Goal: Information Seeking & Learning: Learn about a topic

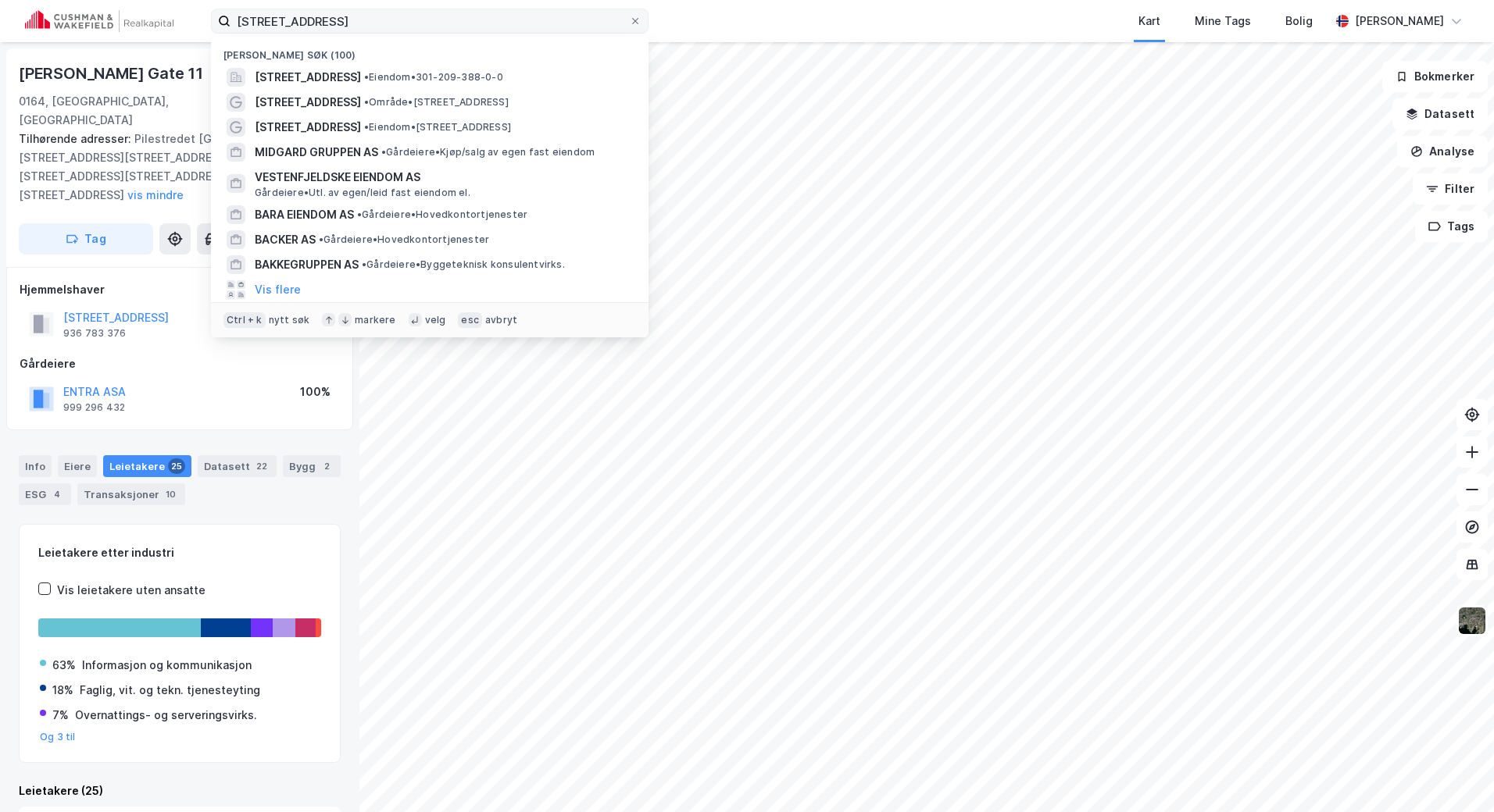
click at [222, 20] on label "[STREET_ADDRESS]" at bounding box center [429, 21] width 437 height 25
click at [230, 20] on input "[STREET_ADDRESS]" at bounding box center [429, 21] width 398 height 23
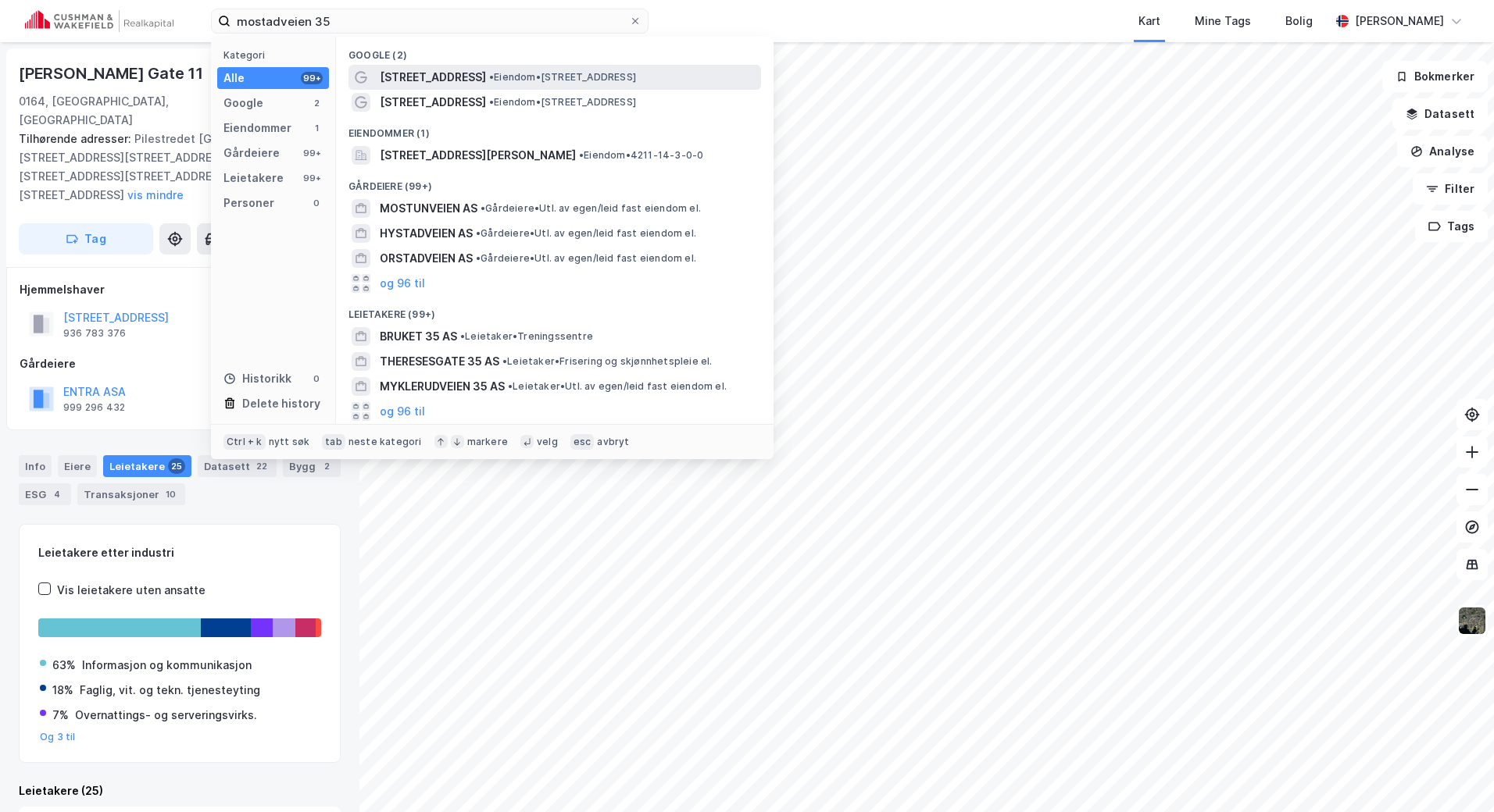
click at [504, 71] on span "• Eiendom • [STREET_ADDRESS]" at bounding box center [562, 77] width 147 height 13
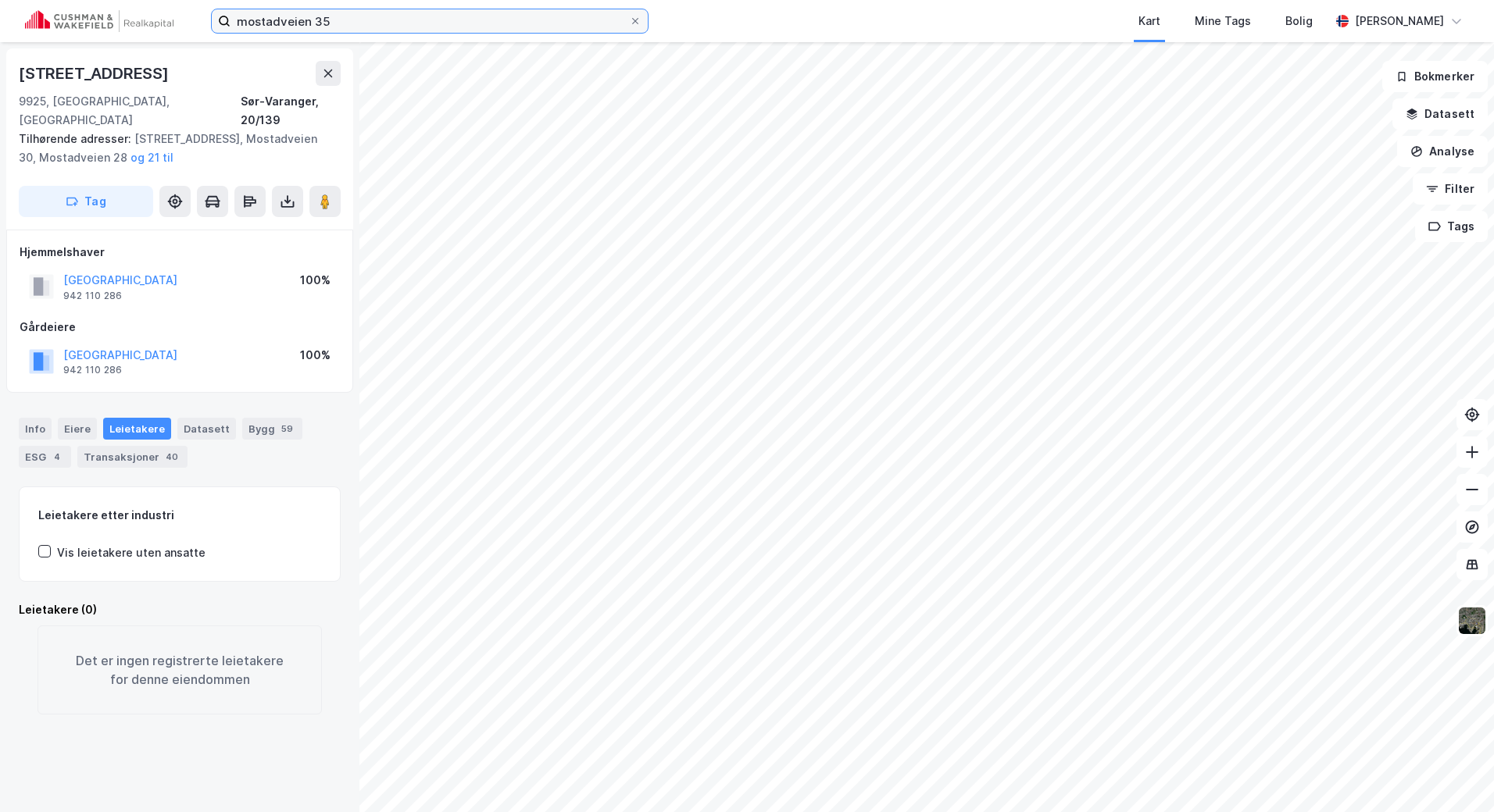
click at [442, 24] on input "mostadveien 35" at bounding box center [429, 21] width 398 height 23
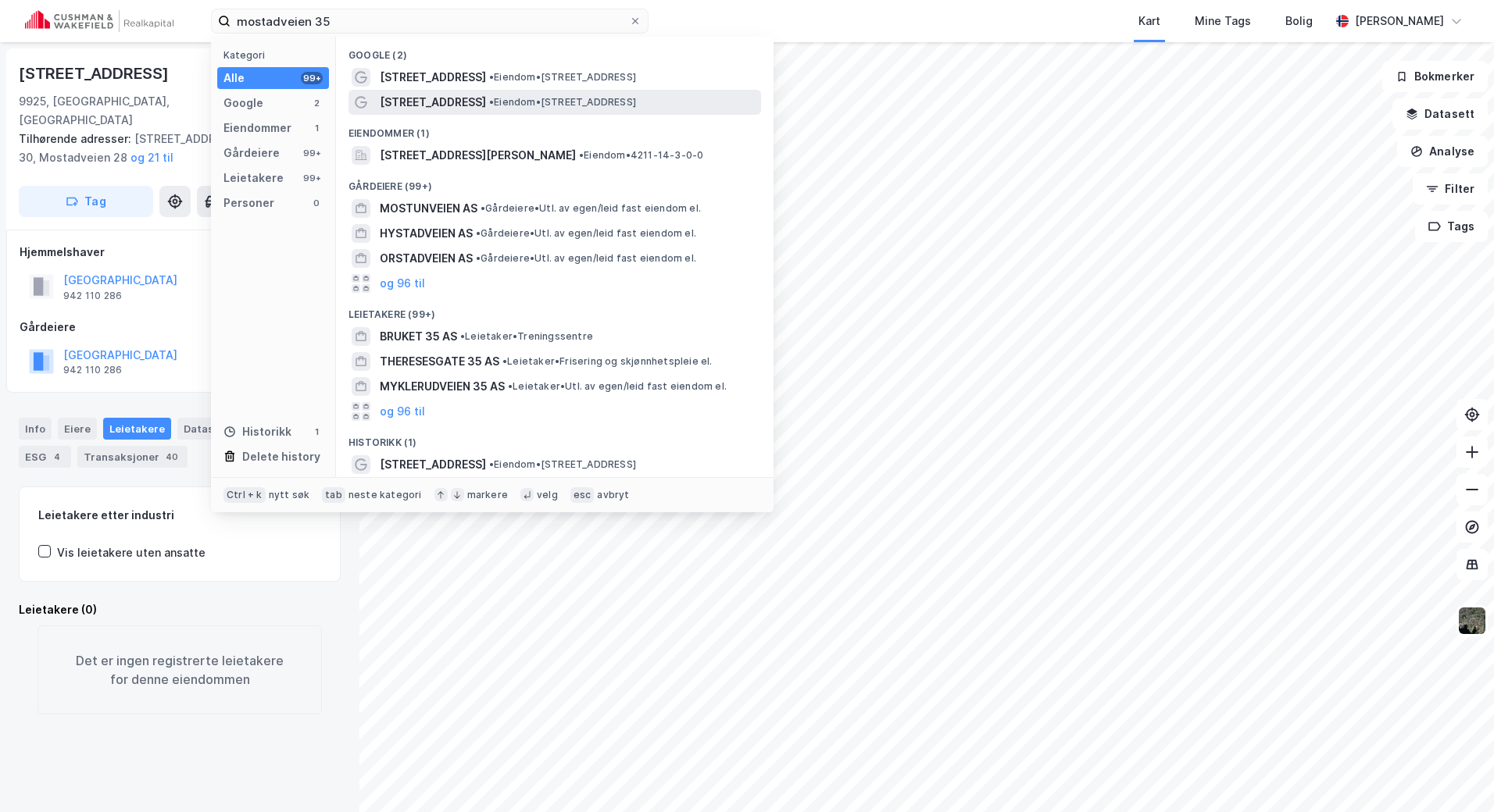
click at [569, 109] on div "[STREET_ADDRESS] • Eiendom • [STREET_ADDRESS]" at bounding box center [568, 103] width 378 height 19
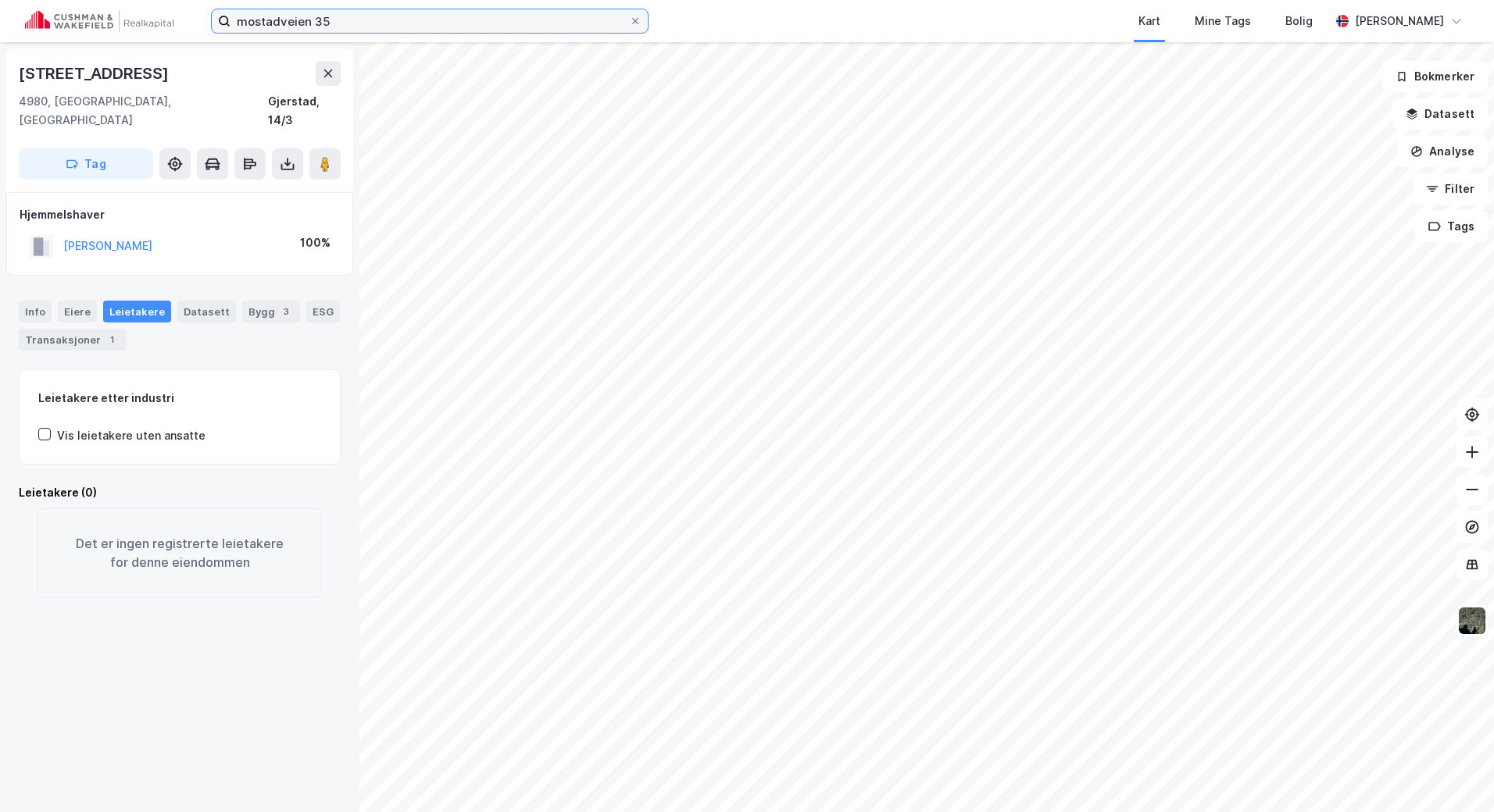
click at [497, 21] on input "mostadveien 35" at bounding box center [429, 21] width 398 height 23
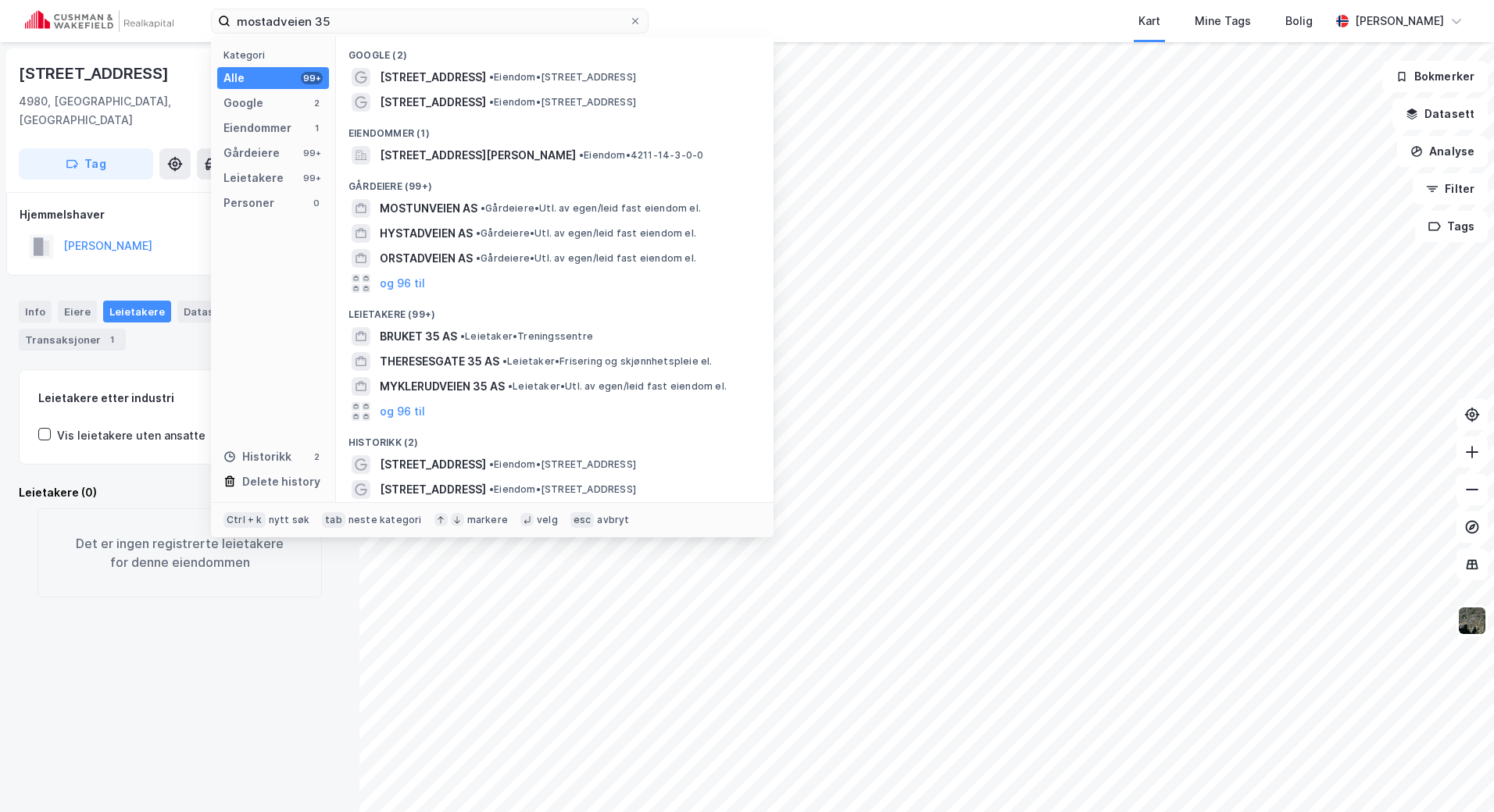
click at [731, 13] on div "Kart Mine Tags Bolig" at bounding box center [1027, 21] width 606 height 42
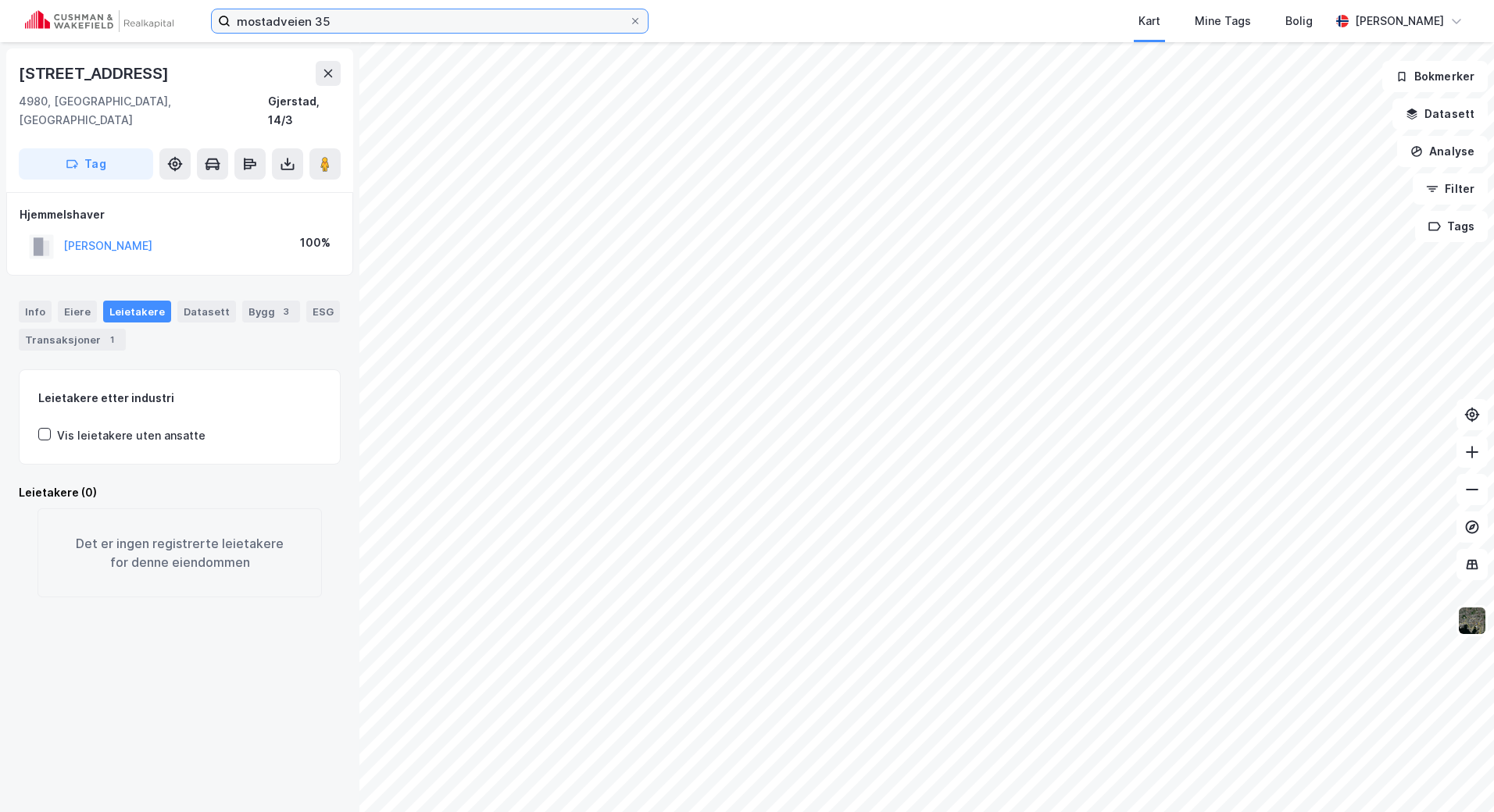
click at [297, 20] on input "mostadveien 35" at bounding box center [429, 21] width 398 height 23
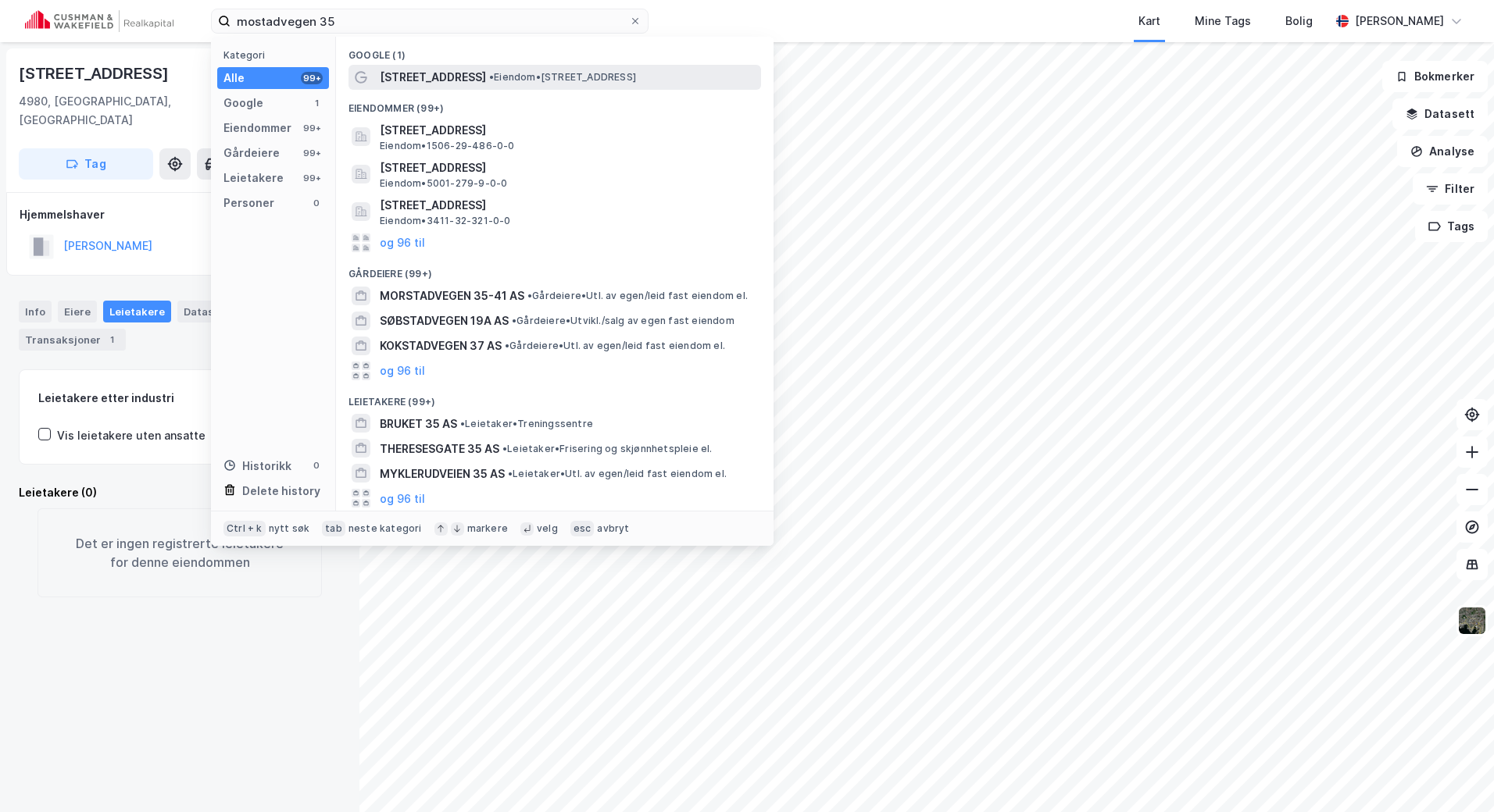
click at [619, 84] on div "[STREET_ADDRESS] • Eiendom • [STREET_ADDRESS]" at bounding box center [568, 77] width 378 height 19
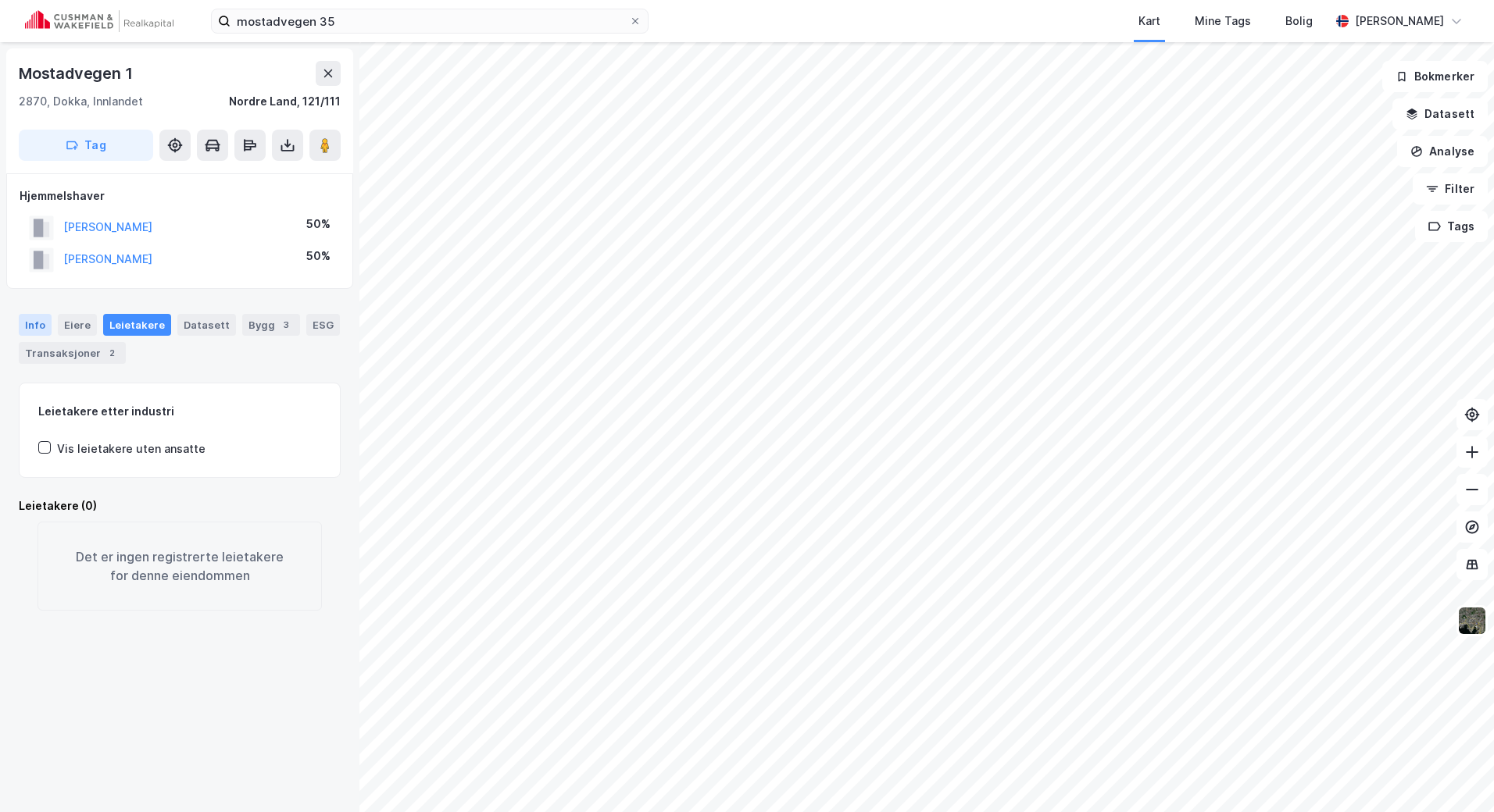
click at [31, 318] on div "Info" at bounding box center [35, 325] width 33 height 22
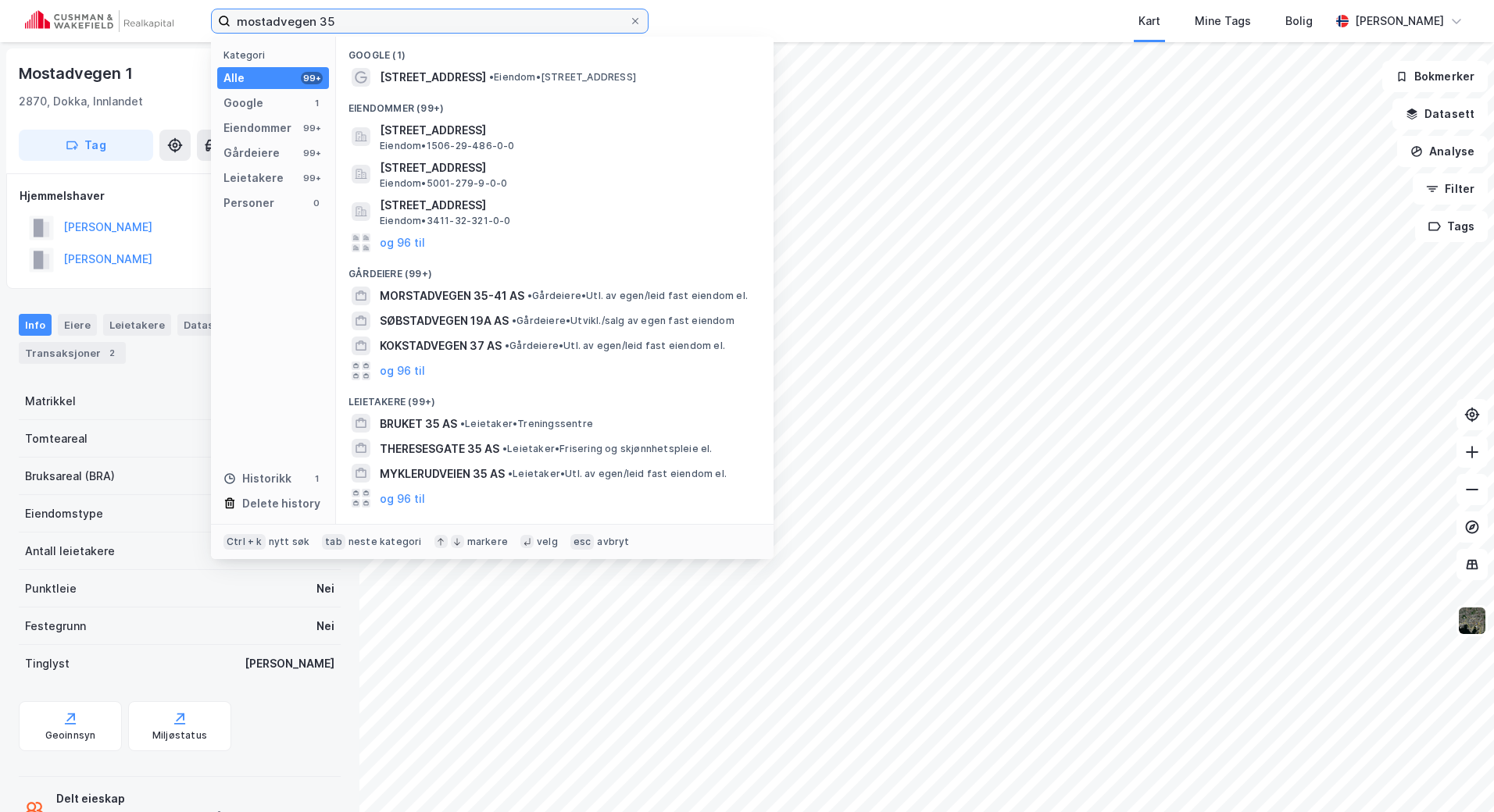
click at [477, 26] on input "mostadvegen 35" at bounding box center [429, 21] width 398 height 23
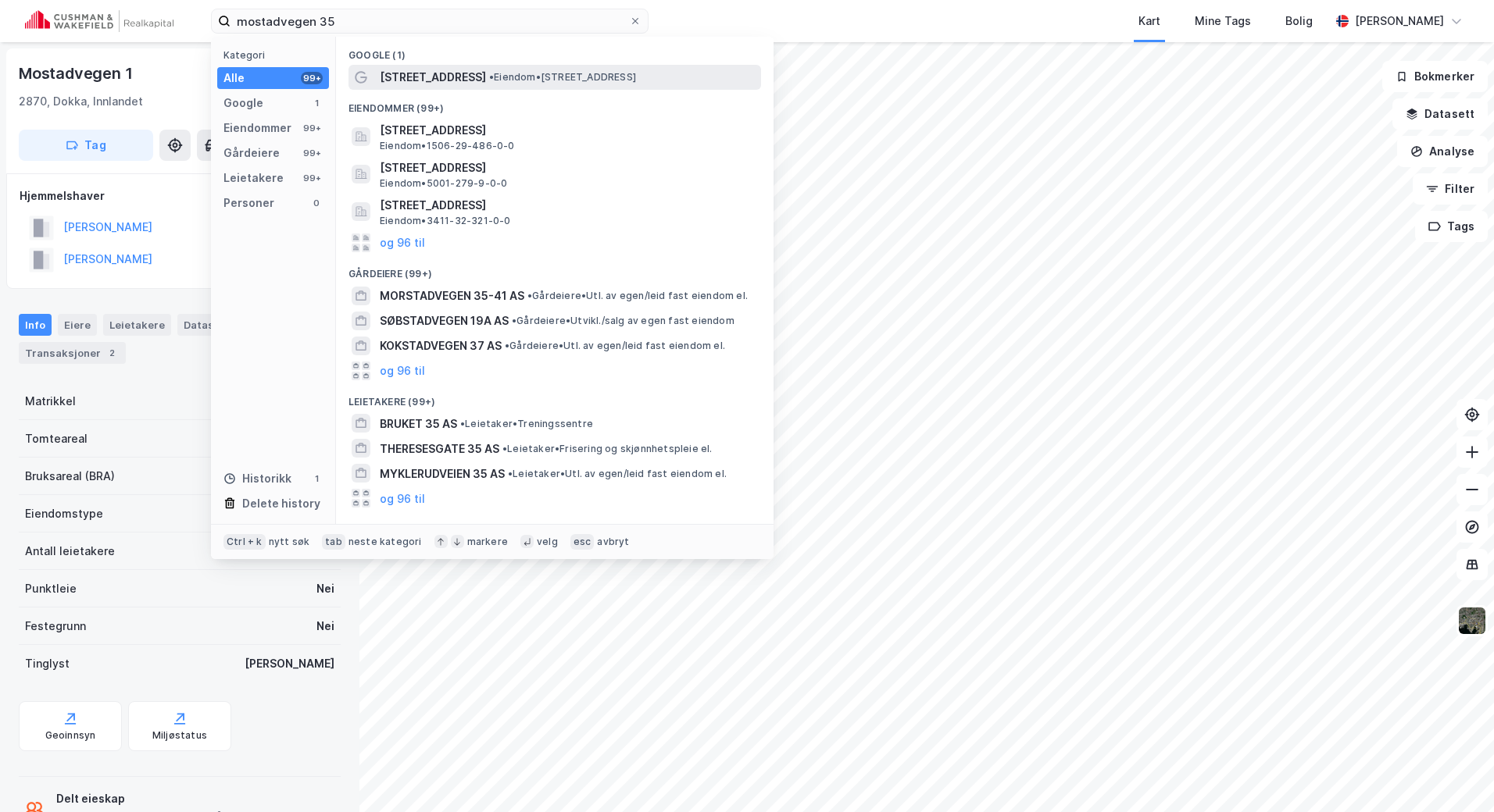
click at [494, 82] on span "• Eiendom • [STREET_ADDRESS]" at bounding box center [562, 77] width 147 height 13
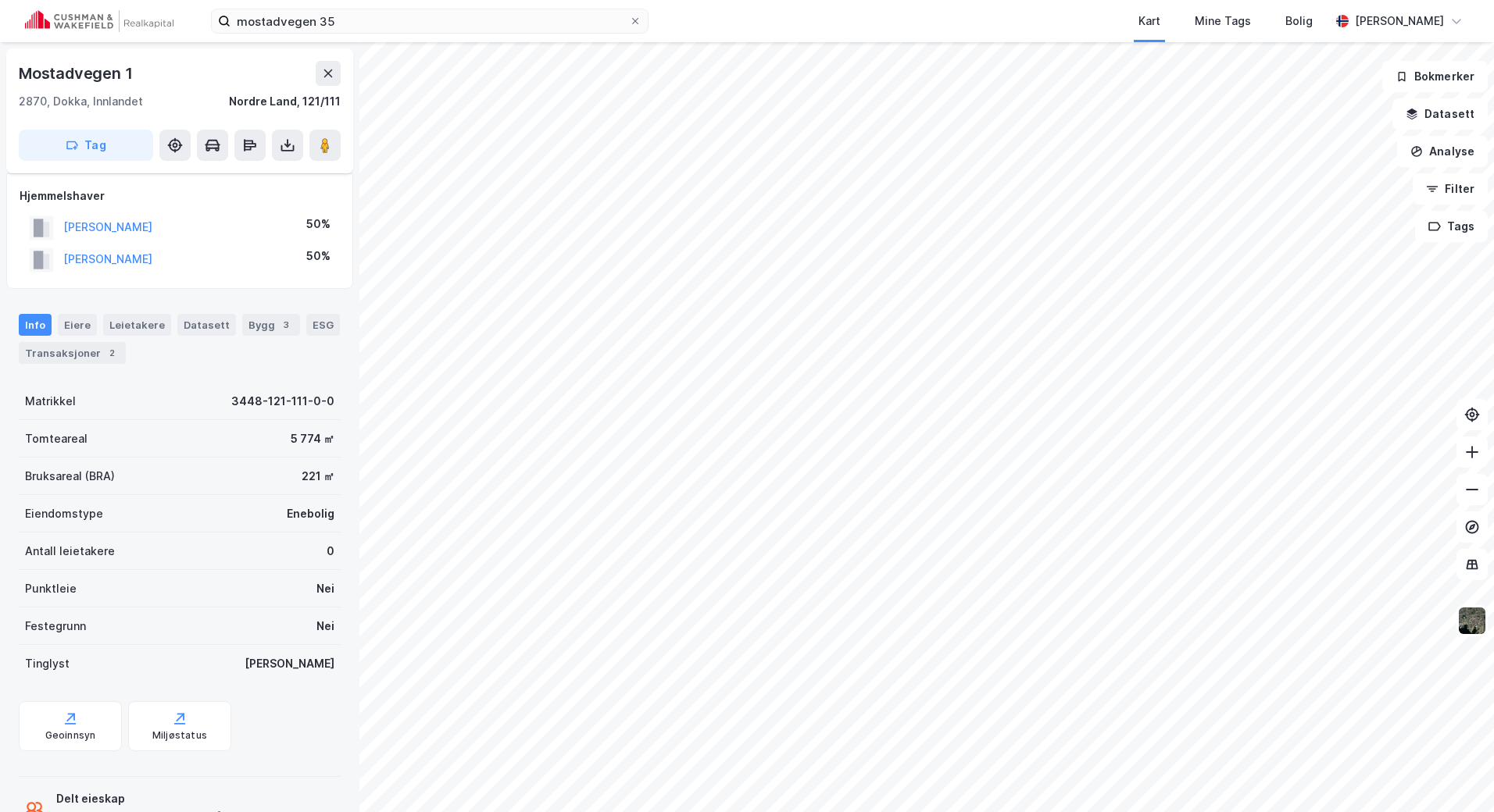
scroll to position [53, 0]
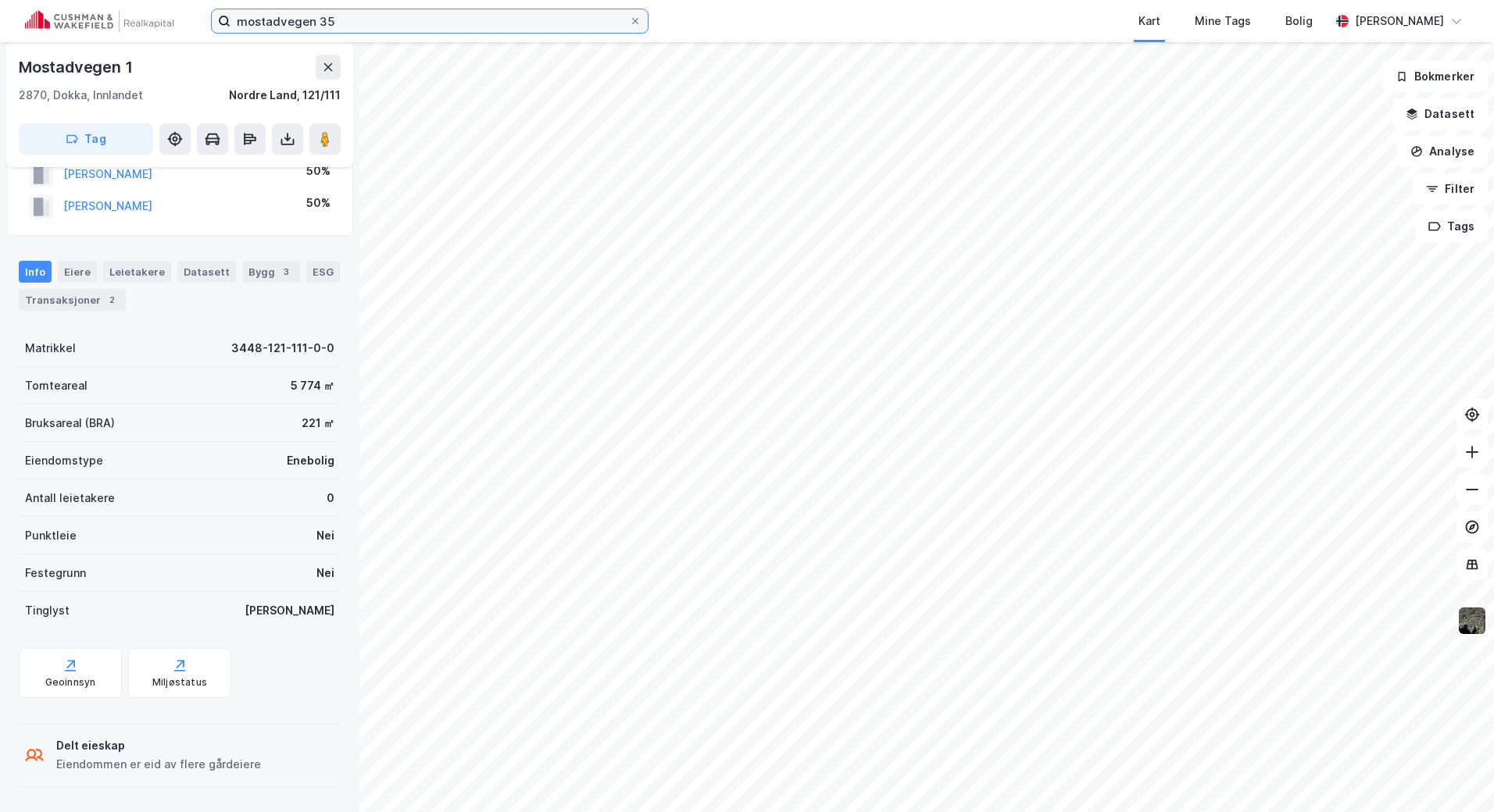
click at [437, 27] on input "mostadvegen 35" at bounding box center [429, 21] width 398 height 23
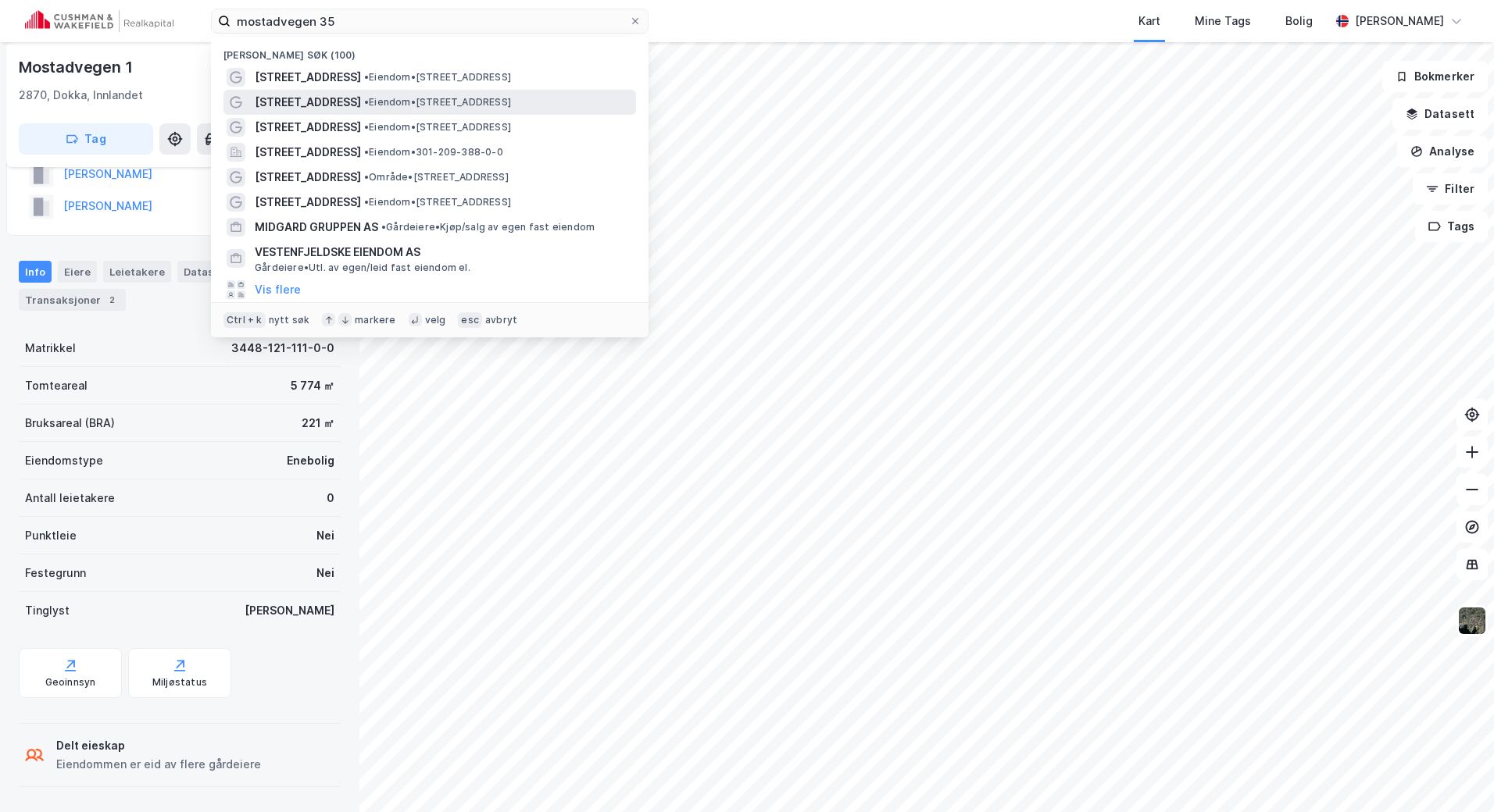
click at [458, 96] on span "• Eiendom • [STREET_ADDRESS]" at bounding box center [437, 102] width 147 height 13
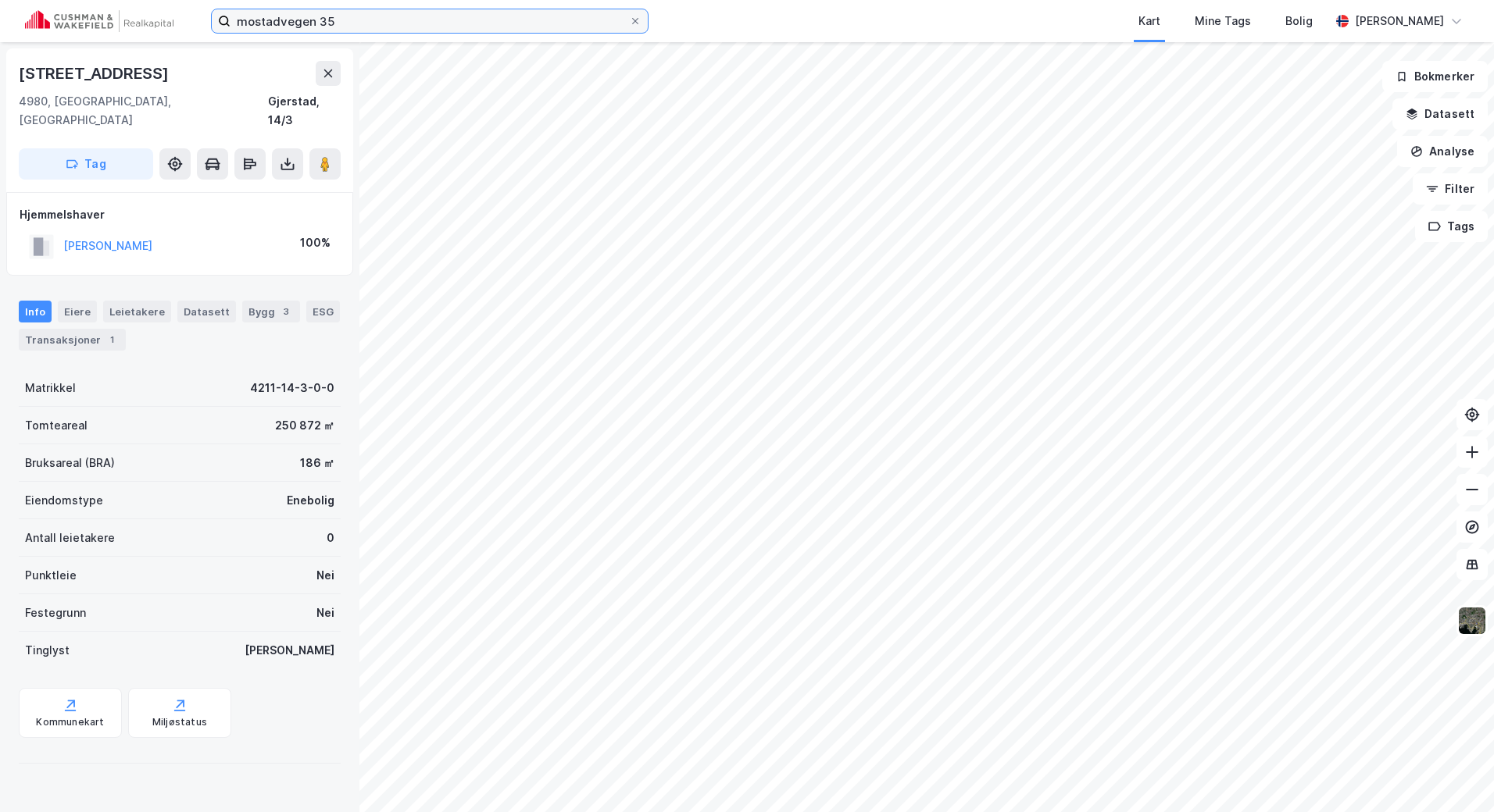
click at [452, 14] on input "mostadvegen 35" at bounding box center [429, 21] width 398 height 23
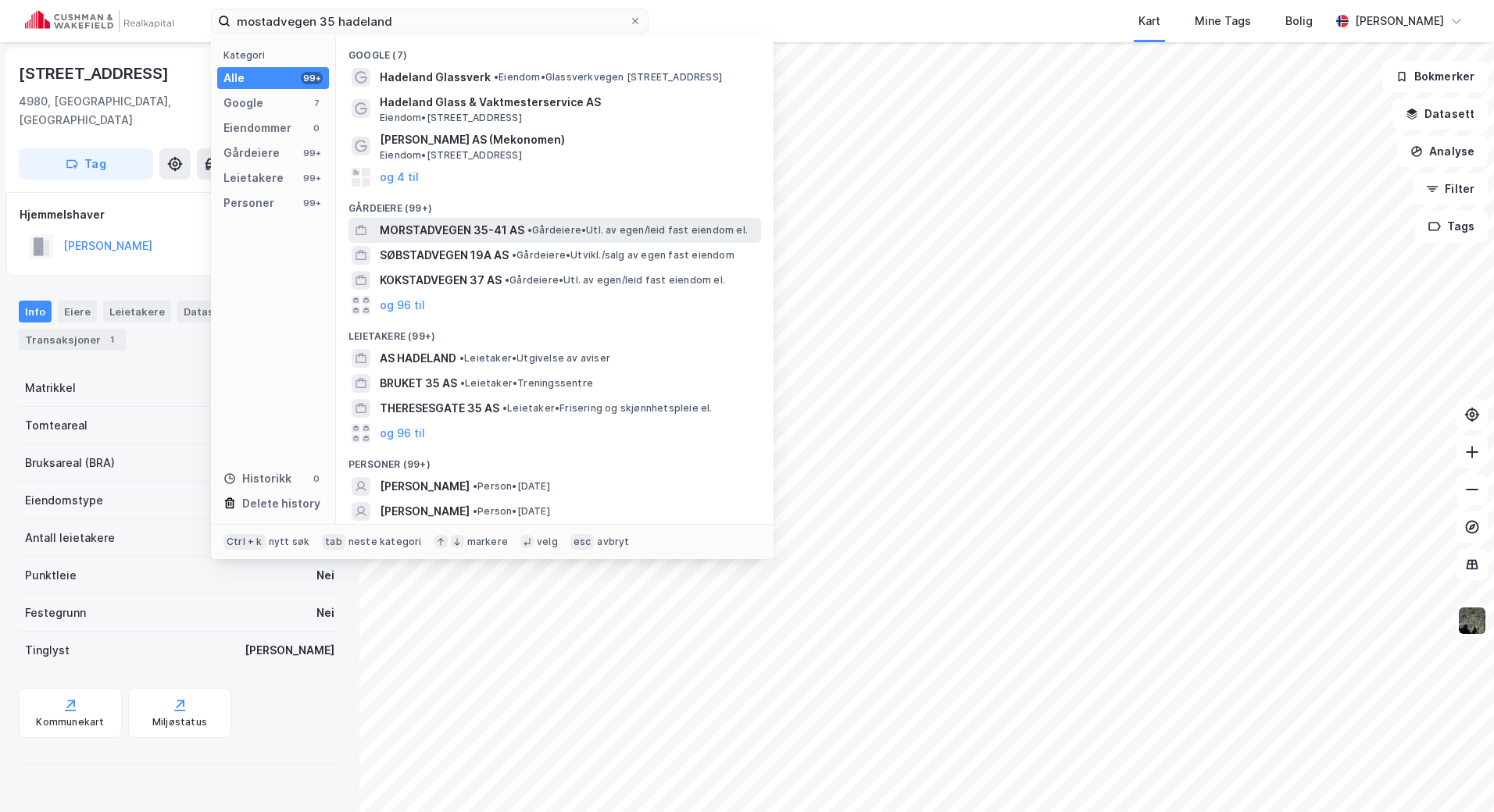
click at [544, 224] on span "• Gårdeiere • Utl. av egen/leid fast eiendom el." at bounding box center [637, 230] width 220 height 13
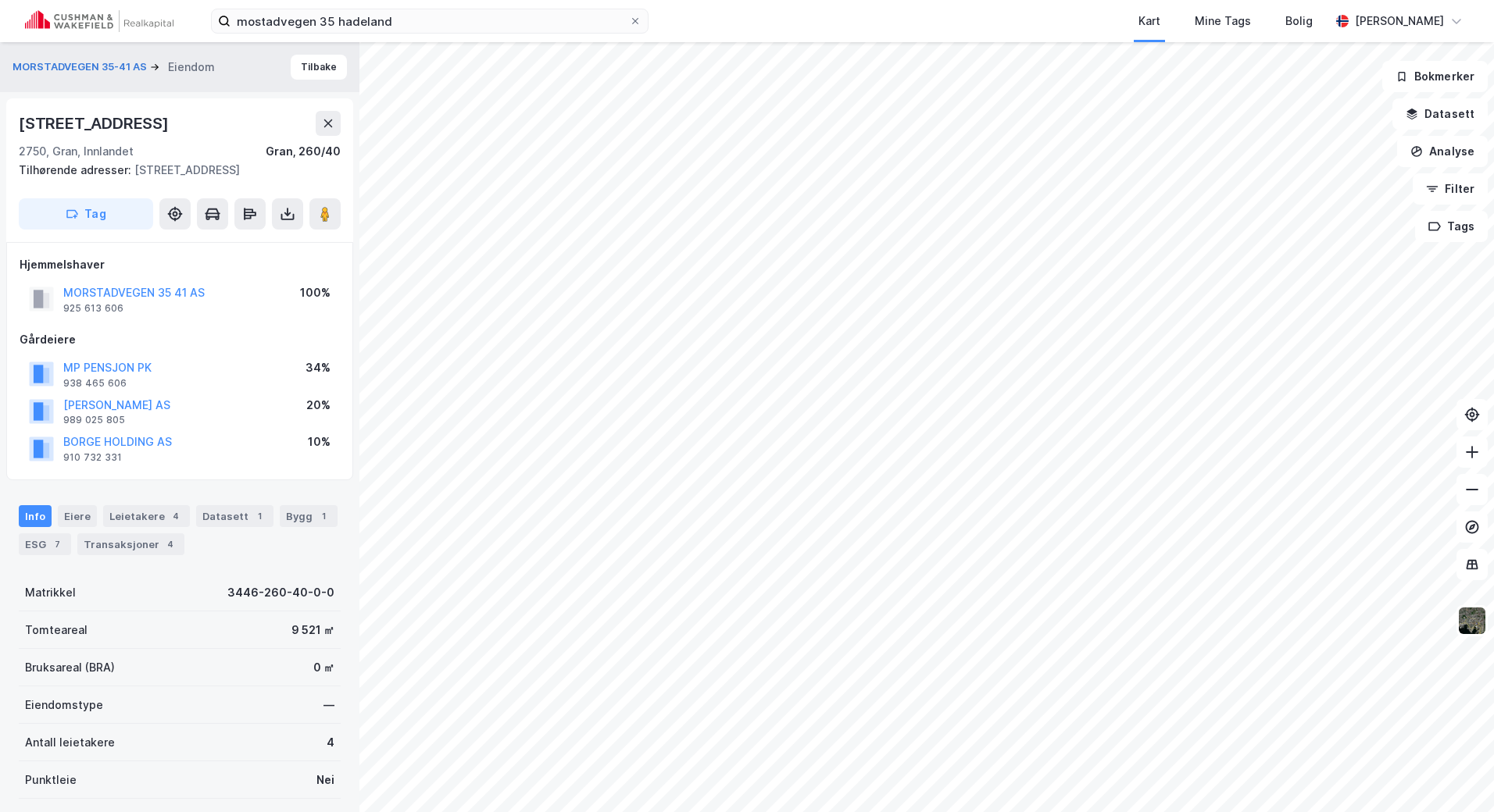
scroll to position [53, 0]
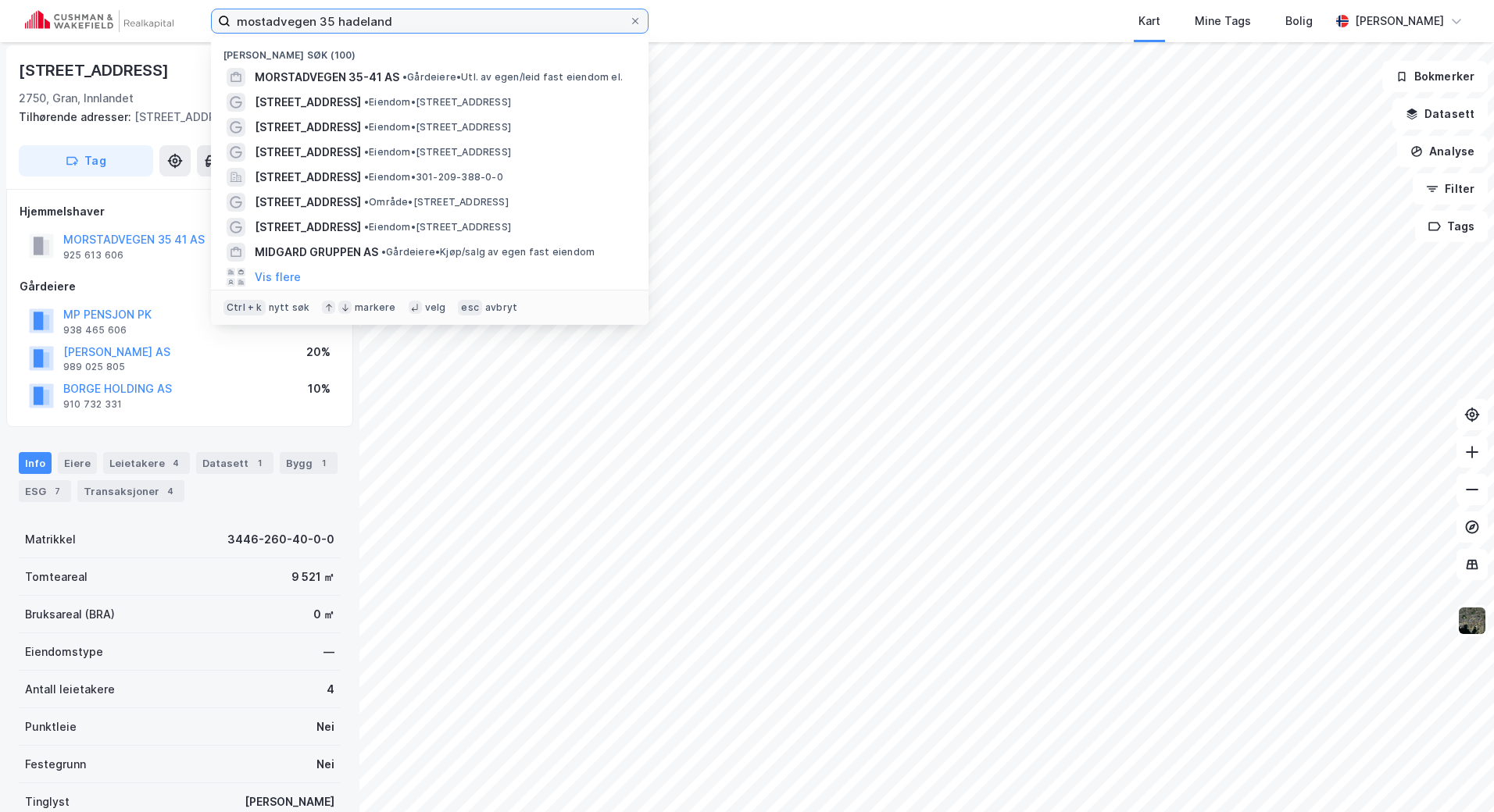
click at [410, 30] on input "mostadvegen 35 hadeland" at bounding box center [429, 21] width 398 height 23
drag, startPoint x: 412, startPoint y: 23, endPoint x: 246, endPoint y: -18, distance: 171.0
click at [246, 0] on html "mostadvegen 35 [PERSON_NAME] søk (100) MORSTADVEGEN 35-41 AS • Gårdeiere • Utl.…" at bounding box center [747, 406] width 1494 height 812
type input "m"
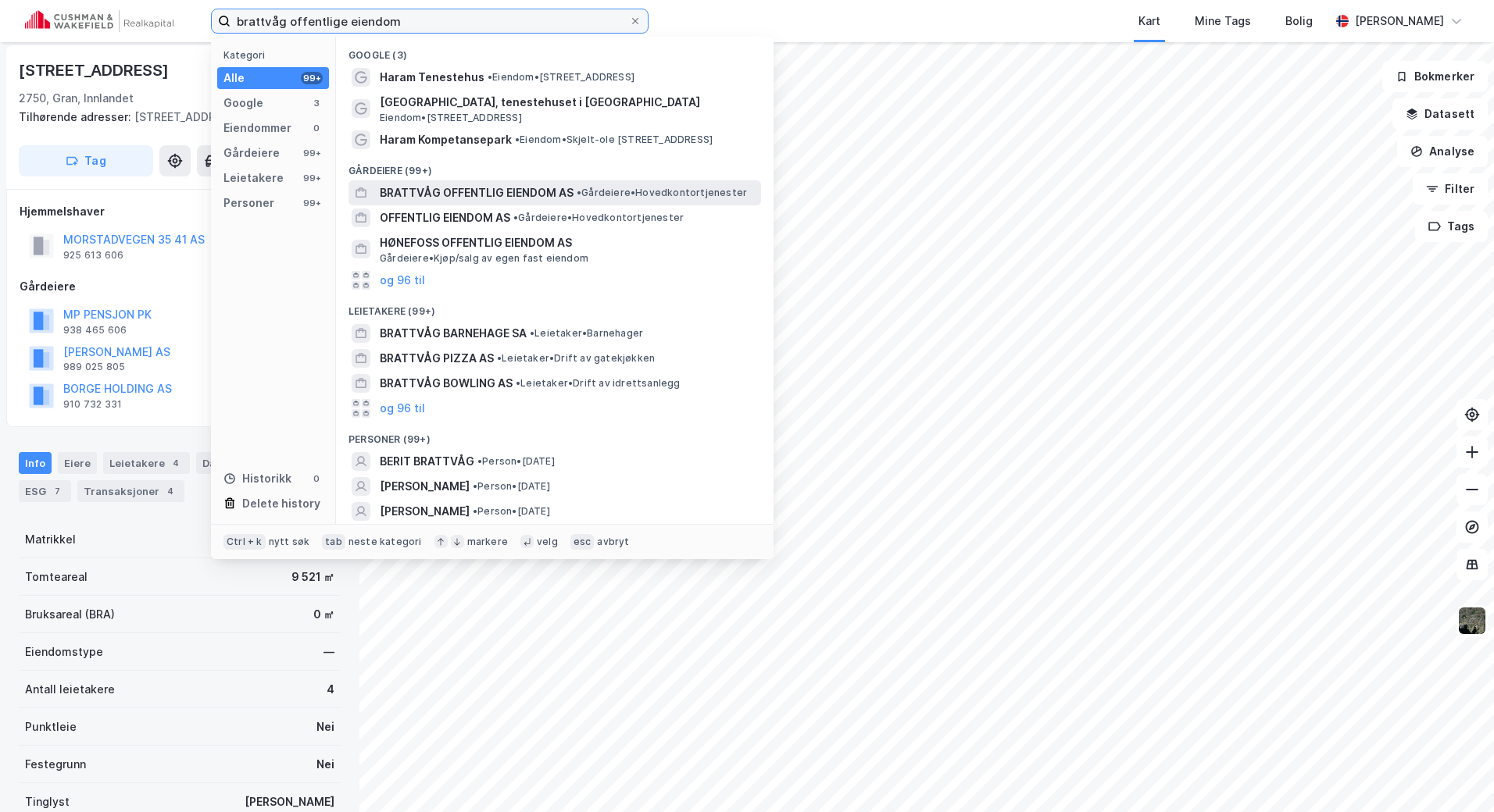
type input "brattvåg offentlige eiendom"
click at [522, 188] on span "BRATTVÅG OFFENTLIG EIENDOM AS" at bounding box center [476, 193] width 193 height 19
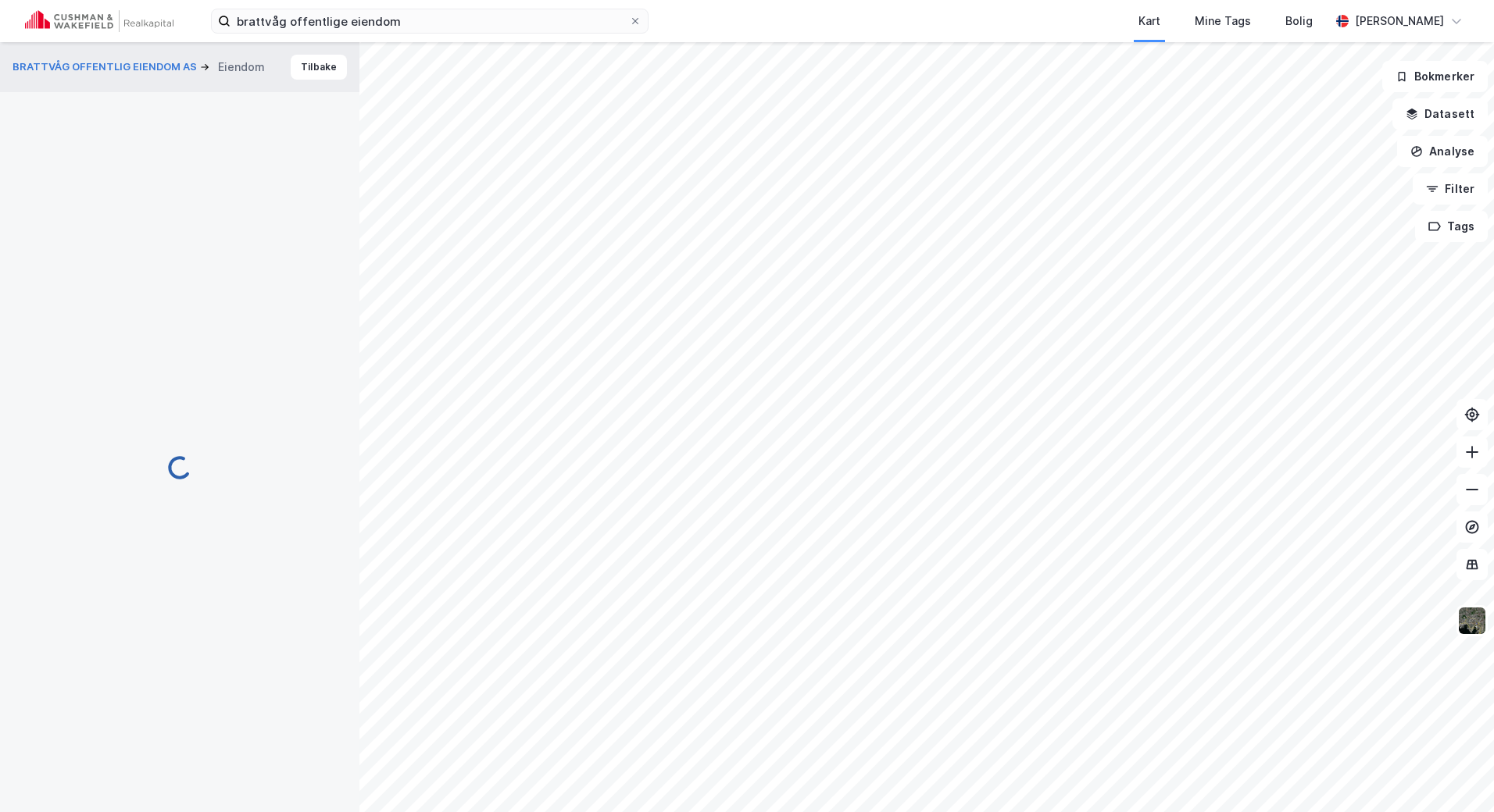
scroll to position [53, 0]
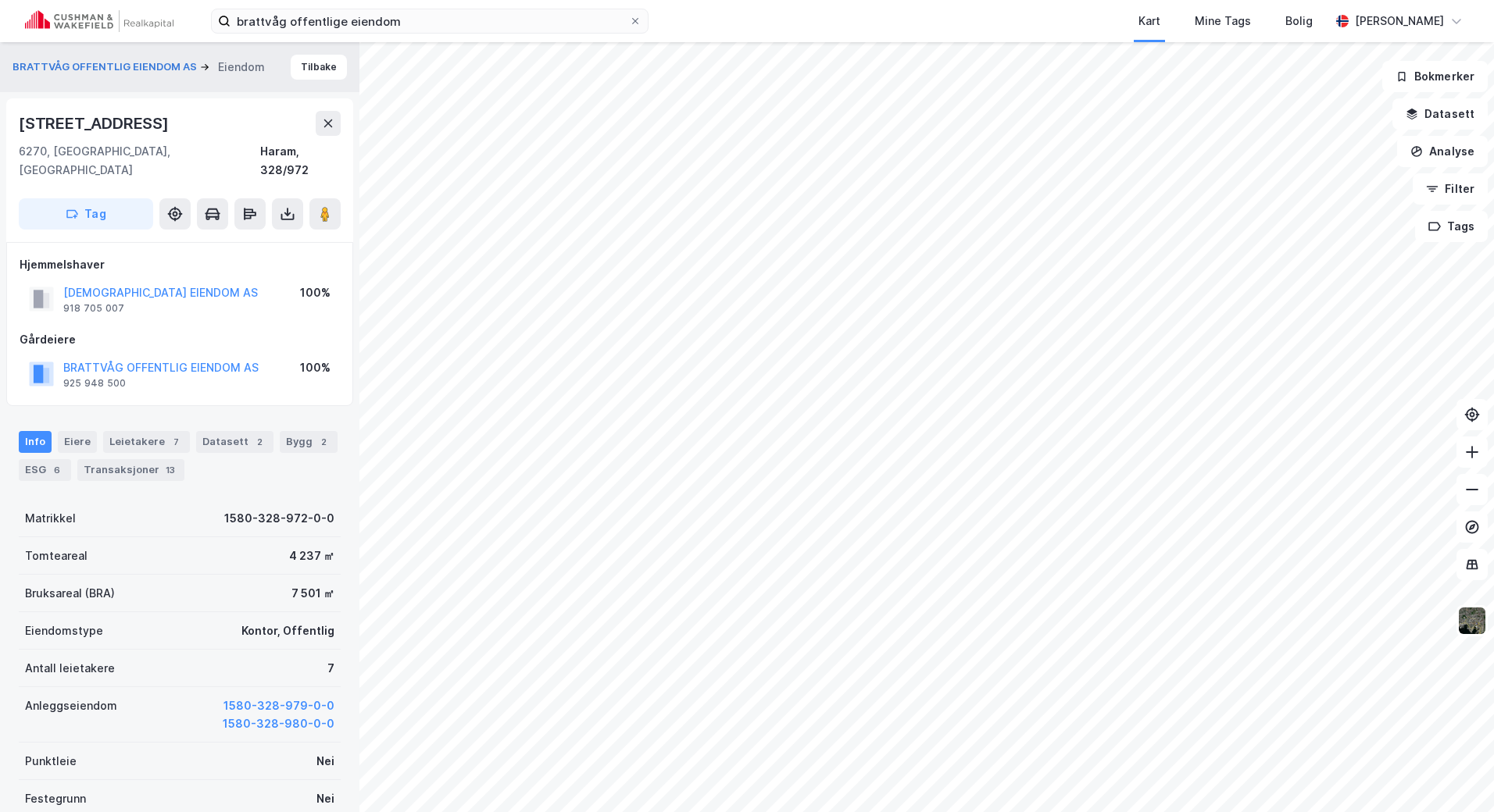
scroll to position [53, 0]
